Goal: Use online tool/utility: Use online tool/utility

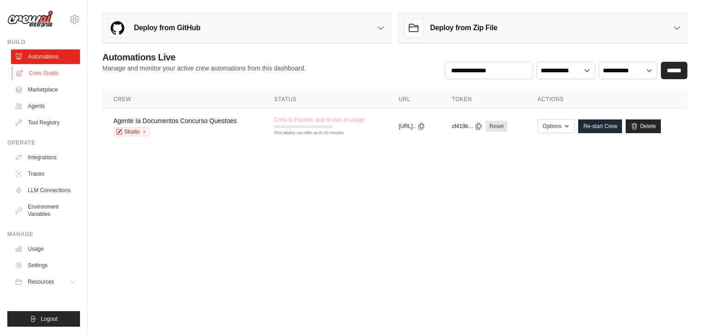
click at [49, 71] on link "Crew Studio" at bounding box center [46, 73] width 69 height 15
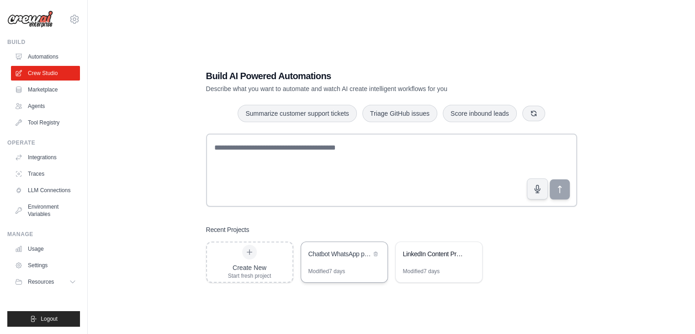
click at [349, 270] on div "Modified 7 days" at bounding box center [344, 274] width 86 height 15
click at [428, 255] on div "LinkedIn Content Production Pipeline" at bounding box center [434, 253] width 63 height 9
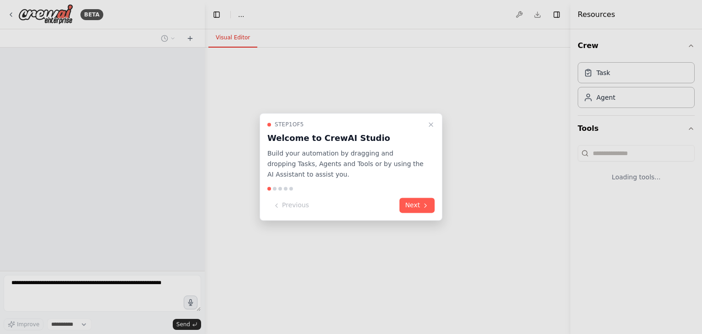
select select "****"
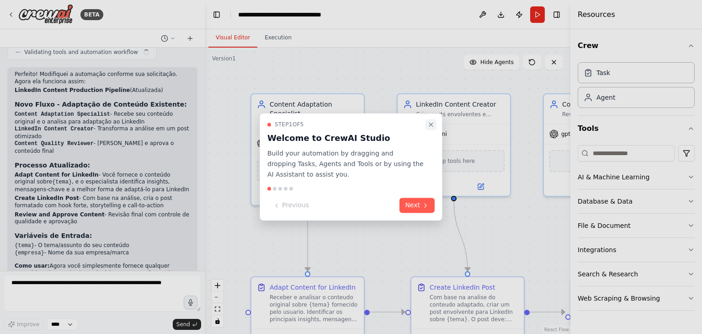
click at [431, 119] on button "Close walkthrough" at bounding box center [431, 124] width 11 height 11
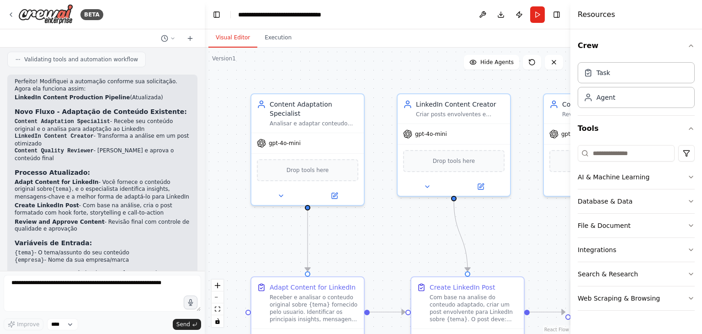
scroll to position [1522, 0]
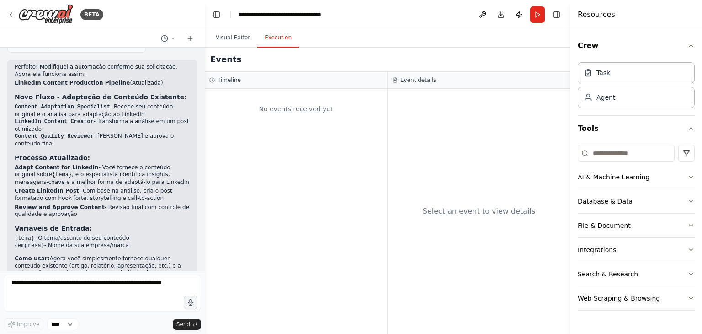
click at [277, 38] on button "Execution" at bounding box center [278, 37] width 42 height 19
click at [539, 16] on button "Run" at bounding box center [537, 14] width 15 height 16
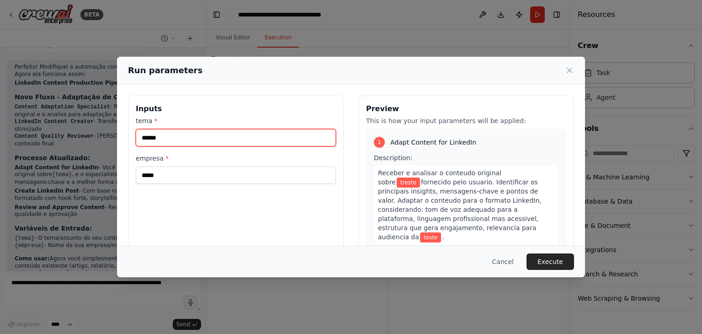
click at [170, 136] on input "******" at bounding box center [236, 137] width 200 height 17
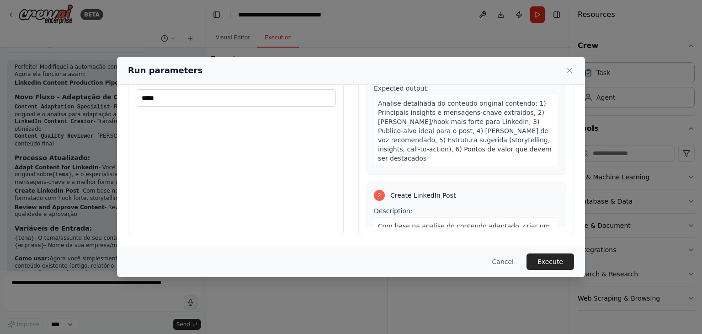
scroll to position [0, 0]
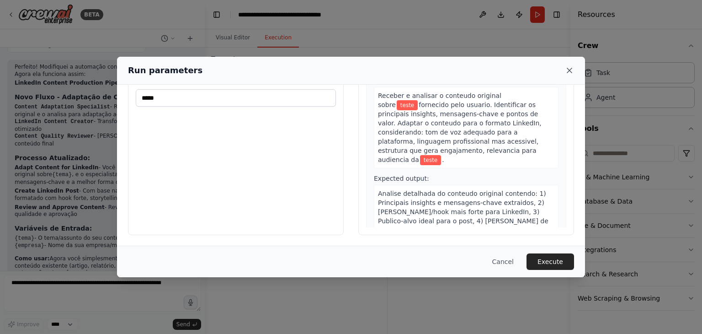
type input "*****"
click at [570, 68] on icon at bounding box center [569, 70] width 9 height 9
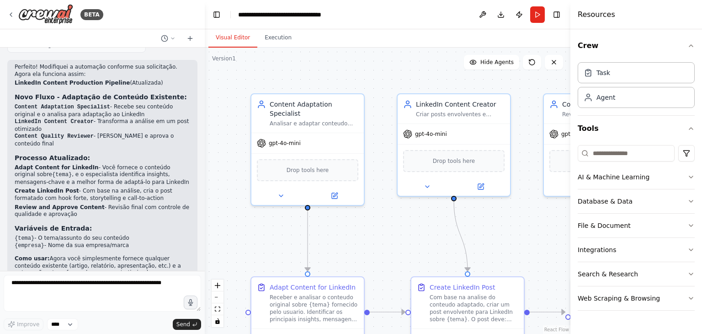
click at [219, 37] on button "Visual Editor" at bounding box center [232, 37] width 49 height 19
click at [603, 77] on div "Task" at bounding box center [636, 72] width 117 height 21
click at [612, 72] on div "Task" at bounding box center [636, 72] width 117 height 21
click at [613, 100] on div "Agent" at bounding box center [605, 96] width 19 height 9
click at [302, 131] on div "gpt-4o-mini" at bounding box center [307, 141] width 112 height 20
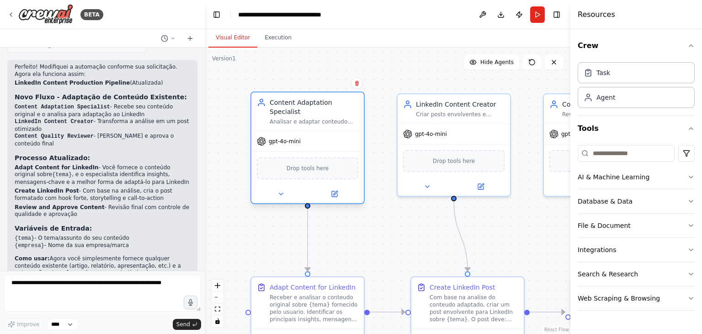
click at [300, 116] on div "Content Adaptation Specialist [PERSON_NAME] e adaptar conteudo existente sobre …" at bounding box center [307, 111] width 112 height 38
click at [296, 107] on div "Content Adaptation Specialist [PERSON_NAME] e adaptar conteudo existente sobre …" at bounding box center [314, 111] width 89 height 27
click at [297, 118] on div "Analisar e adaptar conteudo existente sobre {tema} para o formato e linguagem i…" at bounding box center [314, 121] width 89 height 7
